Goal: Information Seeking & Learning: Learn about a topic

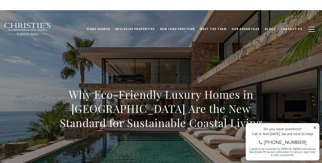
click at [211, 88] on h1 "Why Eco-Friendly Luxury Homes in [GEOGRAPHIC_DATA] Are the New Standard for Sus…" at bounding box center [161, 108] width 224 height 43
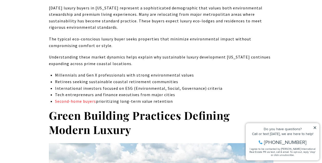
scroll to position [854, 0]
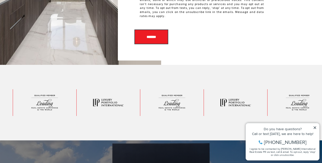
click at [314, 127] on icon at bounding box center [315, 128] width 4 height 4
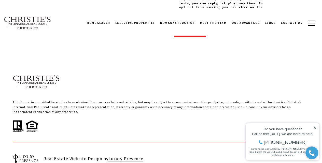
scroll to position [1704, 0]
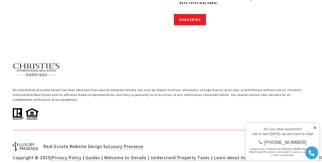
click at [313, 129] on icon at bounding box center [315, 128] width 4 height 4
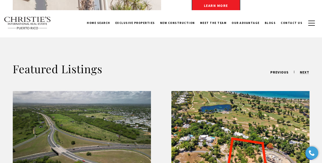
scroll to position [78, 0]
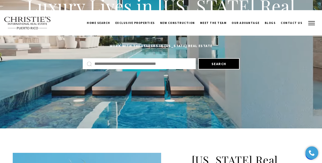
click at [312, 23] on span "button" at bounding box center [311, 23] width 7 height 1
